Goal: Find specific page/section: Find specific page/section

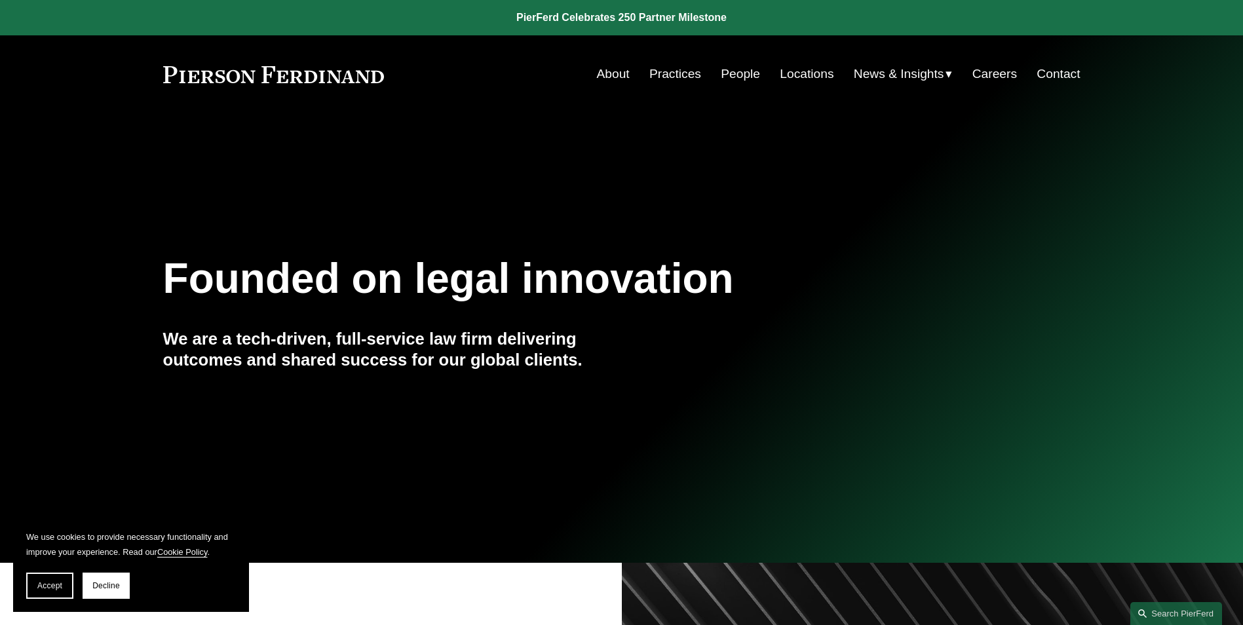
click at [803, 69] on link "Locations" at bounding box center [807, 74] width 54 height 25
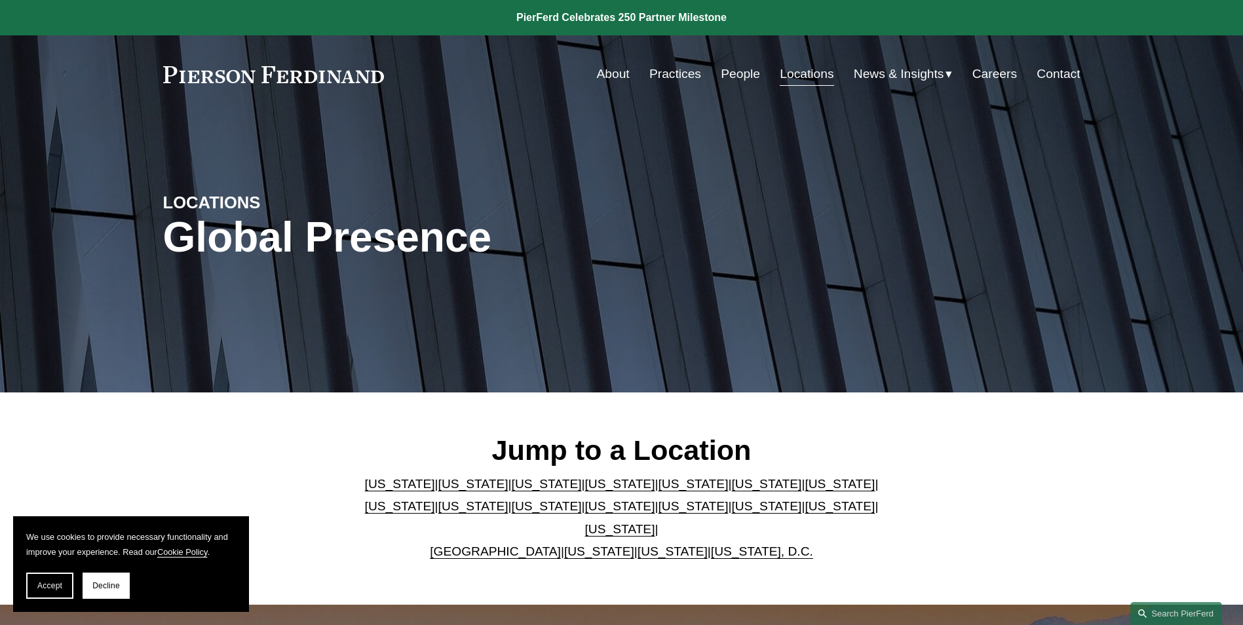
click at [655, 522] on link "[US_STATE]" at bounding box center [620, 529] width 70 height 14
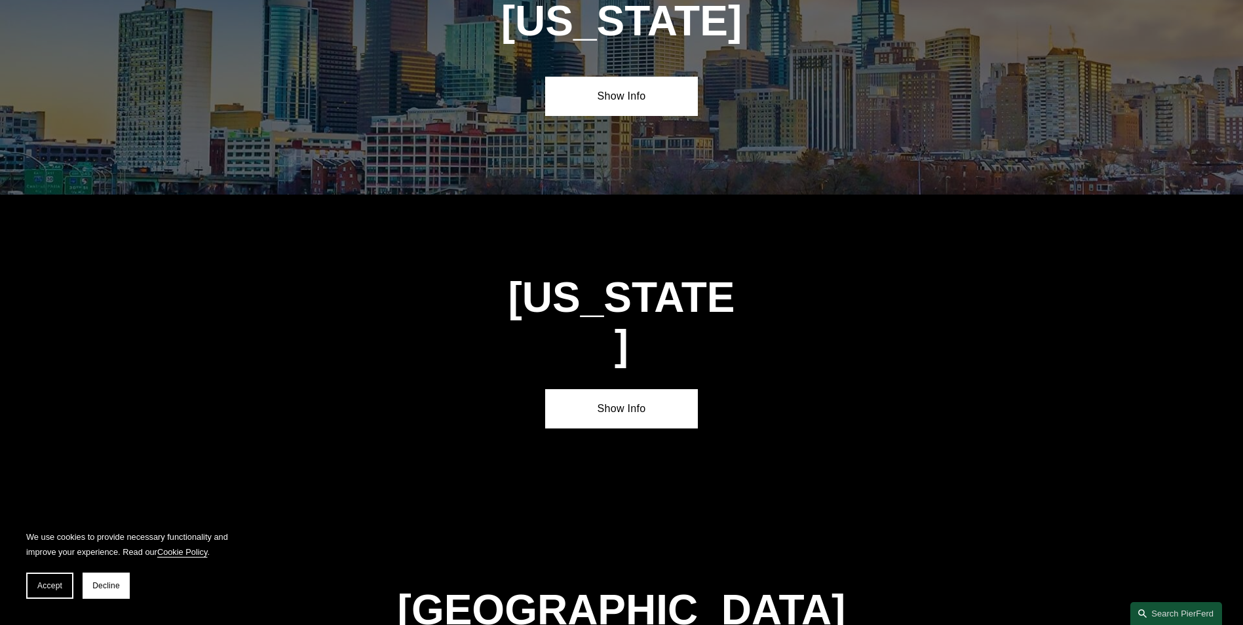
scroll to position [4465, 0]
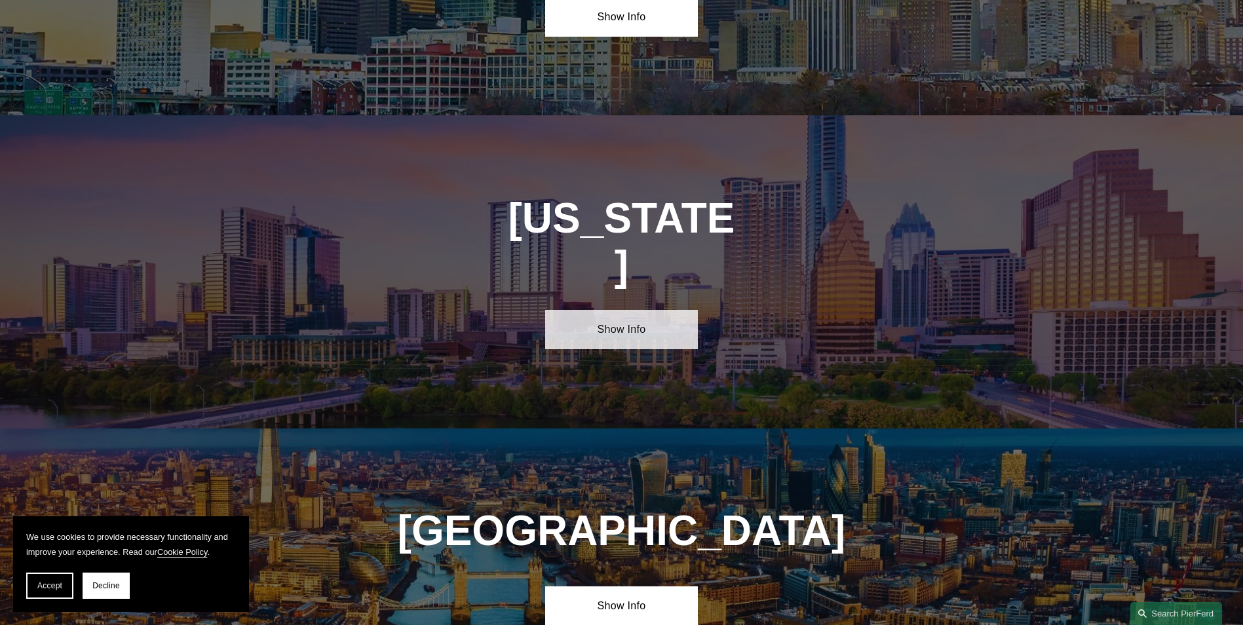
click at [602, 310] on link "Show Info" at bounding box center [621, 329] width 153 height 39
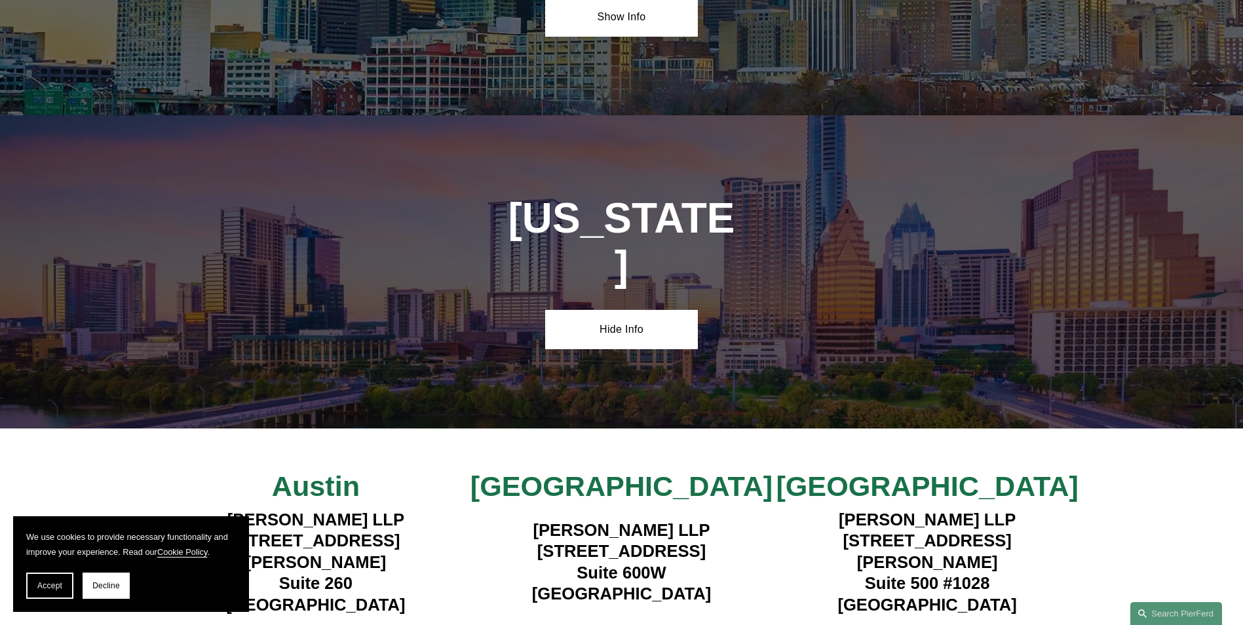
click at [627, 625] on strong "View Lawyers" at bounding box center [616, 635] width 83 height 14
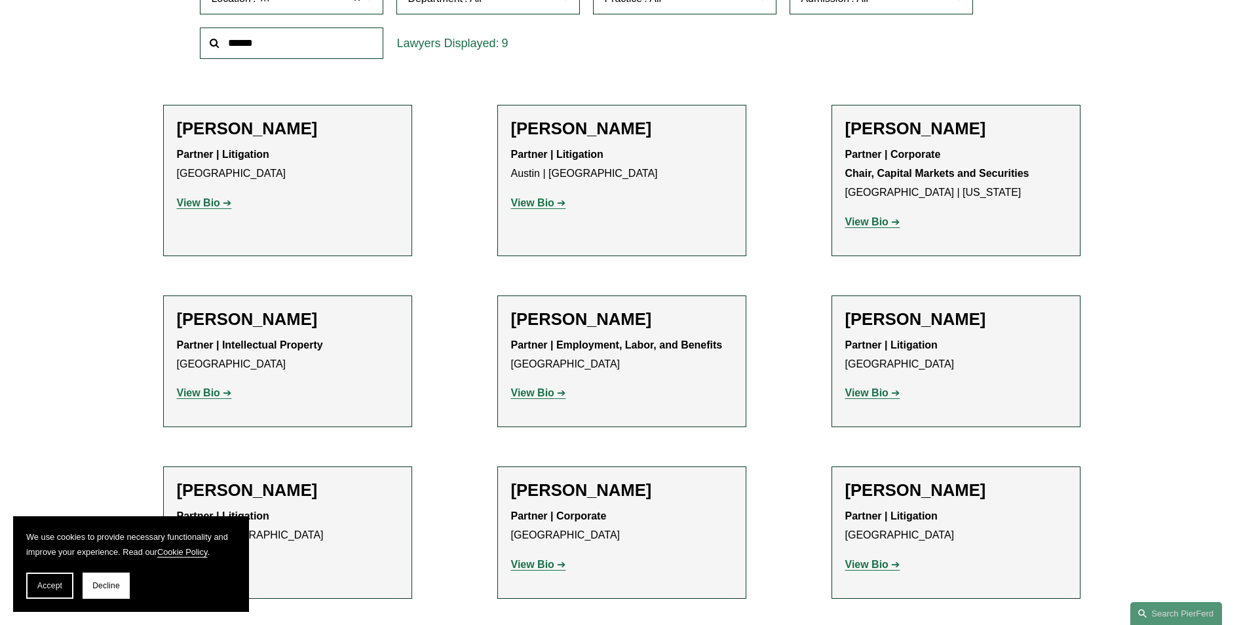
scroll to position [459, 0]
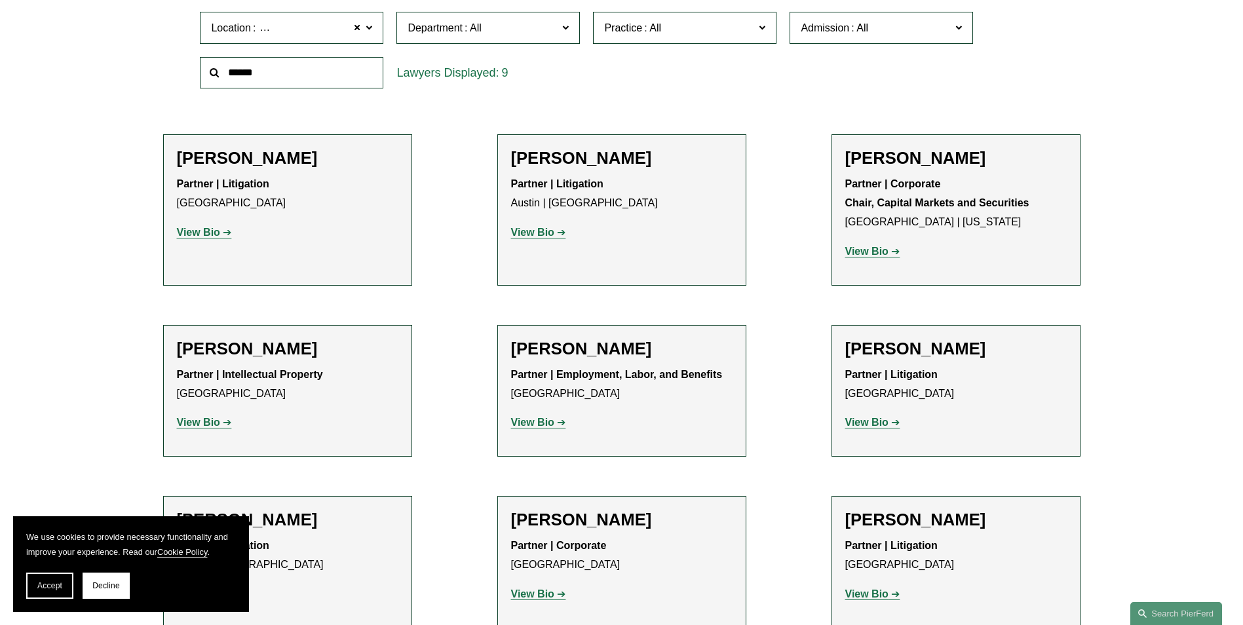
click at [198, 232] on strong "View Bio" at bounding box center [198, 232] width 43 height 11
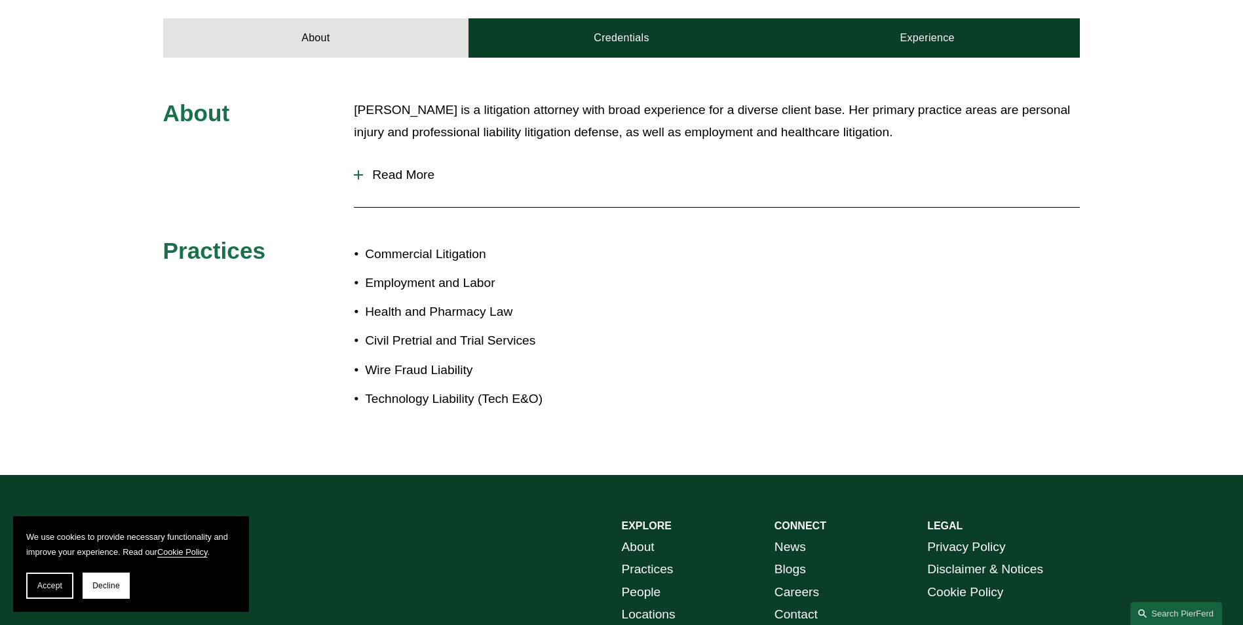
scroll to position [590, 0]
